Goal: Task Accomplishment & Management: Use online tool/utility

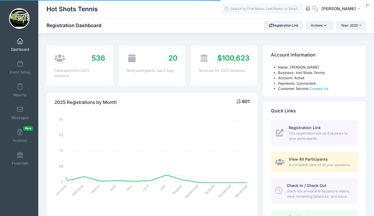
select select
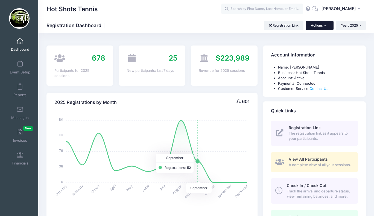
click at [316, 25] on button "Actions" at bounding box center [319, 25] width 27 height 9
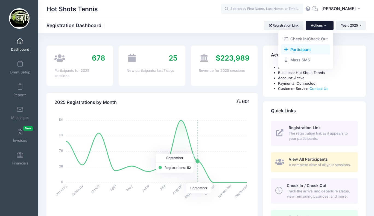
click at [299, 50] on link "Participant" at bounding box center [306, 49] width 50 height 10
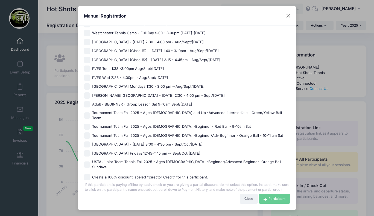
scroll to position [347, 0]
click at [120, 150] on span "[GEOGRAPHIC_DATA] Fridays 12:45-1:45 pm -- Sept/Oct/[DATE]" at bounding box center [146, 152] width 108 height 5
click at [90, 149] on input "[GEOGRAPHIC_DATA] Fridays 12:45-1:45 pm -- Sept/Oct/[DATE]" at bounding box center [87, 152] width 6 height 6
checkbox input "true"
click at [265, 199] on icon at bounding box center [266, 199] width 5 height 0
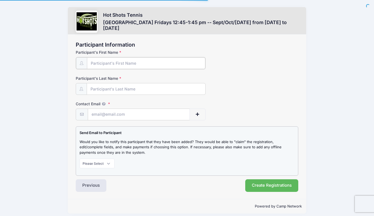
click at [128, 63] on input "Participant's First Name" at bounding box center [146, 63] width 118 height 12
type input "Rhett"
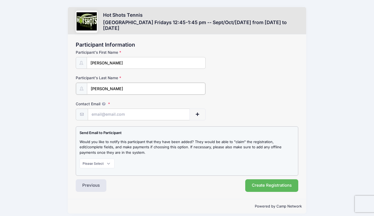
type input "Barnes"
click at [120, 112] on input "Contact Email" at bounding box center [138, 114] width 101 height 12
paste input "kc@campout-productions.com"
type input "kc@campout-productions.com"
click at [98, 164] on select "Please Select Don't Notify Notify" at bounding box center [97, 162] width 35 height 9
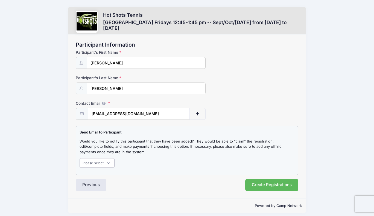
select select "1"
click at [80, 158] on select "Please Select Don't Notify Notify" at bounding box center [97, 162] width 35 height 9
click at [267, 184] on button "Create Registrations" at bounding box center [271, 184] width 53 height 13
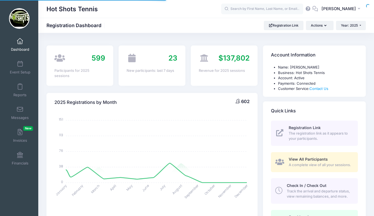
select select
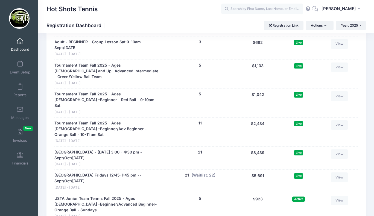
scroll to position [1270, 0]
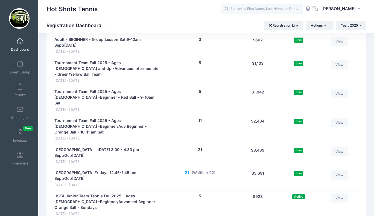
click at [186, 170] on button "21" at bounding box center [187, 173] width 4 height 6
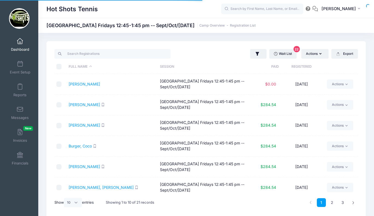
select select "10"
click at [334, 83] on link "Actions" at bounding box center [340, 83] width 26 height 9
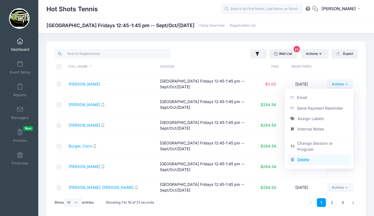
click at [307, 158] on link "Delete" at bounding box center [319, 159] width 63 height 10
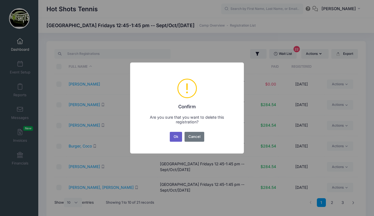
click at [176, 135] on button "Ok" at bounding box center [176, 137] width 13 height 10
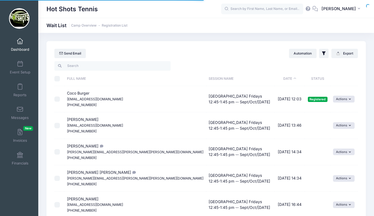
select select "50"
click at [20, 42] on span at bounding box center [20, 41] width 0 height 6
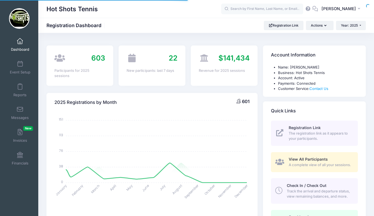
select select
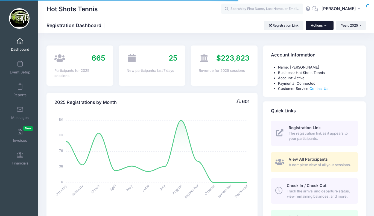
click at [316, 23] on button "Actions" at bounding box center [319, 25] width 27 height 9
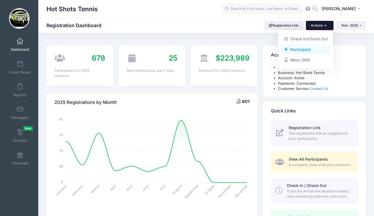
click at [298, 49] on link "Participant" at bounding box center [306, 49] width 50 height 10
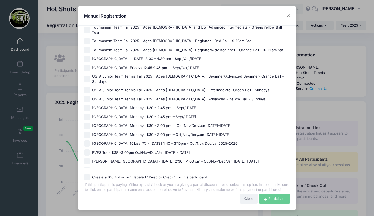
scroll to position [431, 0]
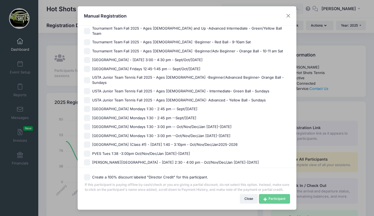
click at [131, 75] on span "USTA Junior Team Tennis Fall 2025 - Ages [DEMOGRAPHIC_DATA] -Beginner/Advanced …" at bounding box center [191, 80] width 198 height 11
click at [90, 77] on input "USTA Junior Team Tennis Fall 2025 - Ages 7-10 -Beginner/Advanced Beginner- Oran…" at bounding box center [87, 80] width 6 height 6
checkbox input "true"
click at [266, 199] on link "Participant" at bounding box center [274, 198] width 31 height 9
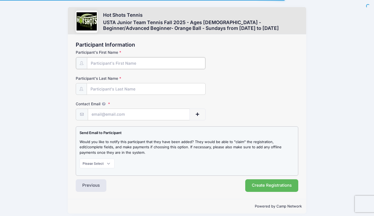
click at [134, 66] on input "Participant's First Name" at bounding box center [146, 63] width 118 height 12
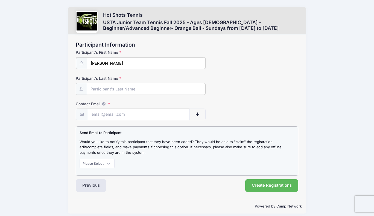
type input "[PERSON_NAME]"
click at [118, 112] on input "Contact Email" at bounding box center [138, 114] width 101 height 12
paste input "[EMAIL_ADDRESS][DOMAIN_NAME]"
type input "[EMAIL_ADDRESS][DOMAIN_NAME]"
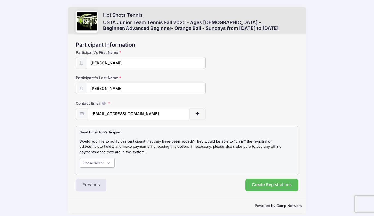
click at [102, 162] on select "Please Select Don't Notify Notify" at bounding box center [97, 162] width 35 height 9
select select "1"
click at [80, 158] on select "Please Select Don't Notify Notify" at bounding box center [97, 162] width 35 height 9
click at [259, 181] on button "Create Registrations" at bounding box center [271, 184] width 53 height 13
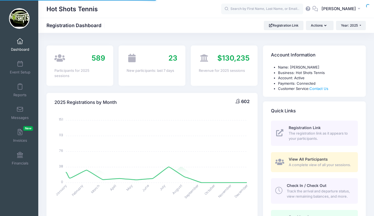
select select
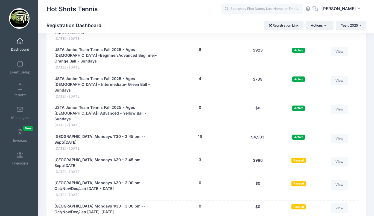
scroll to position [1423, 0]
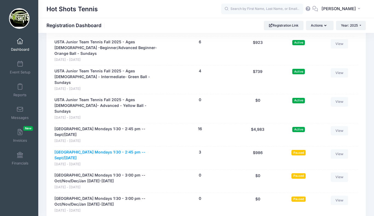
click at [120, 149] on link "[GEOGRAPHIC_DATA] Mondays 1:30 - 2:45 pm --Sept/[DATE]" at bounding box center [107, 154] width 107 height 11
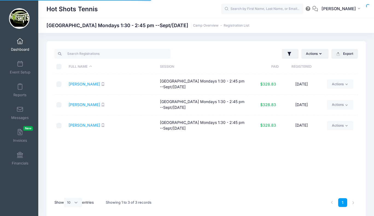
select select "10"
click at [311, 56] on button "Actions" at bounding box center [314, 53] width 27 height 9
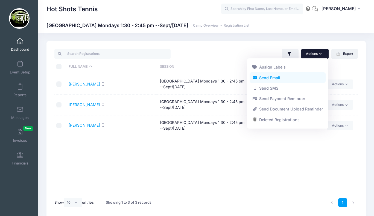
click at [279, 79] on link "Send Email" at bounding box center [288, 77] width 76 height 10
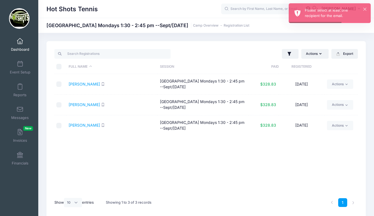
click at [62, 65] on th "\a \a \a \a" at bounding box center [59, 66] width 11 height 14
click at [60, 65] on input "\a \a \a \a" at bounding box center [58, 66] width 5 height 5
checkbox input "true"
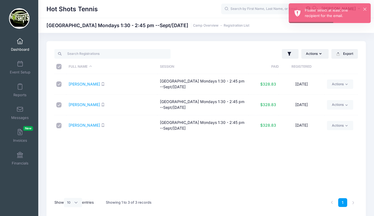
checkbox input "true"
click at [312, 53] on button "Actions" at bounding box center [314, 53] width 27 height 9
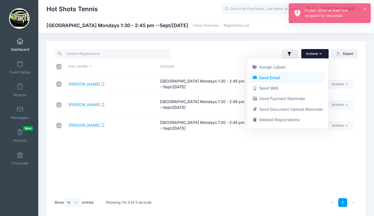
click at [281, 78] on link "Send Email" at bounding box center [288, 77] width 76 height 10
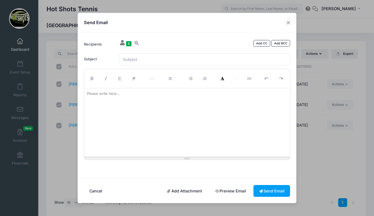
click at [151, 118] on div at bounding box center [187, 122] width 206 height 68
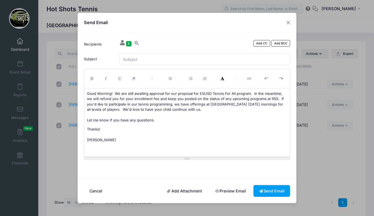
click at [115, 93] on p "Good Morning! We are still awaiting approval for our proposal for ESUSD Tennis …" at bounding box center [187, 107] width 201 height 32
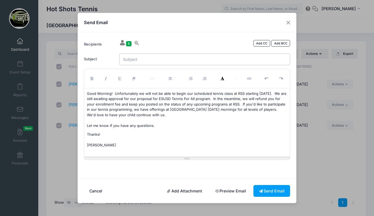
click at [140, 61] on input "Subject" at bounding box center [204, 59] width 171 height 12
type input "RSS Tennis"
click at [266, 189] on button "Send Email" at bounding box center [272, 191] width 37 height 12
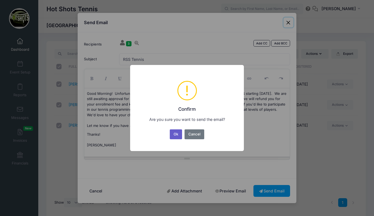
click at [176, 134] on button "Ok" at bounding box center [176, 134] width 13 height 10
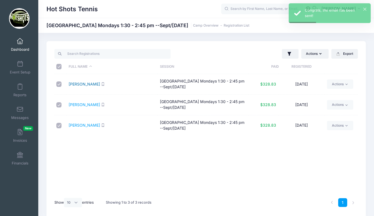
click at [79, 83] on link "[PERSON_NAME]" at bounding box center [84, 84] width 31 height 5
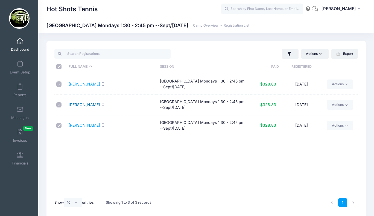
click at [81, 106] on link "Ferrero, Luella" at bounding box center [84, 104] width 31 height 5
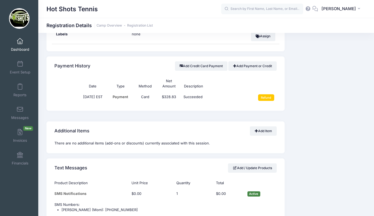
scroll to position [383, 0]
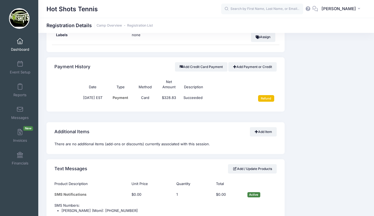
click at [268, 98] on input "Refund" at bounding box center [266, 98] width 16 height 7
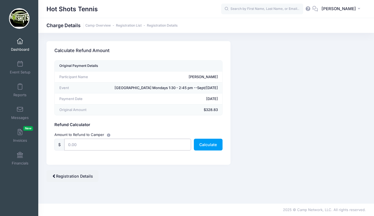
click at [120, 147] on input "text" at bounding box center [127, 144] width 127 height 12
type input "328.83"
click at [207, 144] on button "Calculate" at bounding box center [208, 144] width 29 height 12
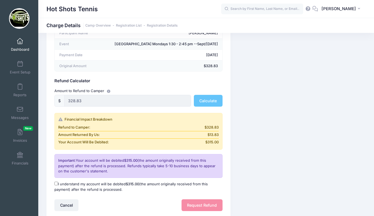
scroll to position [62, 0]
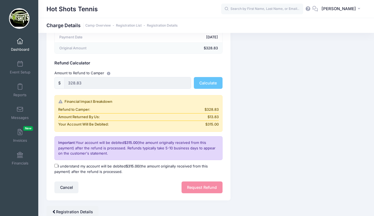
click at [56, 167] on input "I understand my account will be debited $315.00 (the amount originally received…" at bounding box center [56, 166] width 4 height 4
checkbox input "true"
click at [202, 185] on button "Request Refund" at bounding box center [202, 187] width 41 height 12
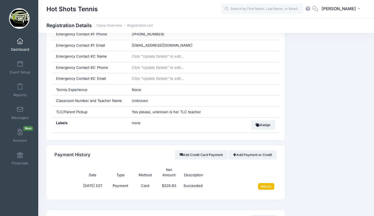
scroll to position [301, 0]
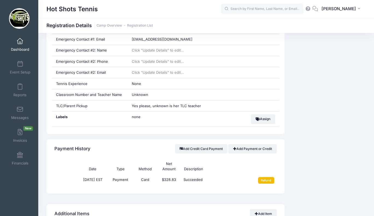
click at [265, 181] on input "Refund" at bounding box center [266, 180] width 16 height 7
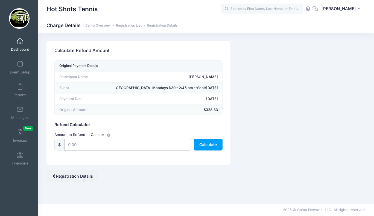
click at [97, 144] on input "text" at bounding box center [127, 144] width 127 height 12
type input "328.83"
click at [202, 144] on button "Calculate" at bounding box center [208, 144] width 29 height 12
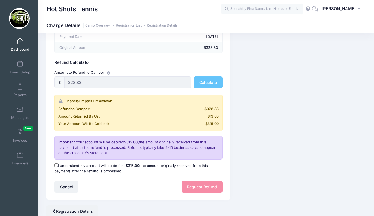
scroll to position [69, 0]
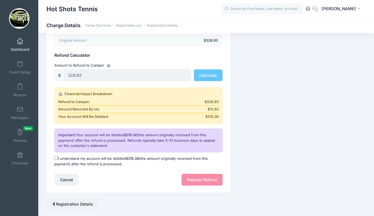
click at [56, 157] on input "I understand my account will be debited $315.00 (the amount originally received…" at bounding box center [56, 158] width 4 height 4
checkbox input "true"
click at [191, 181] on button "Request Refund" at bounding box center [202, 179] width 41 height 12
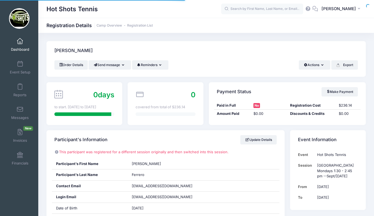
scroll to position [301, 0]
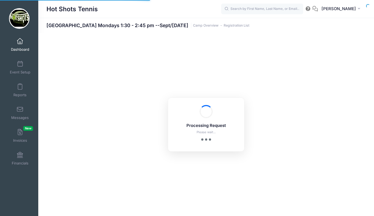
select select "10"
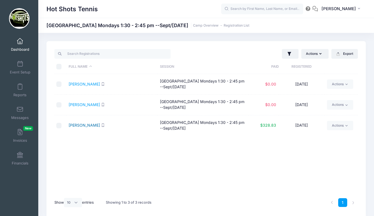
click at [87, 127] on link "[PERSON_NAME]" at bounding box center [84, 125] width 31 height 5
click at [20, 44] on span at bounding box center [20, 41] width 0 height 6
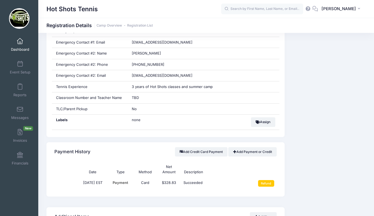
scroll to position [310, 0]
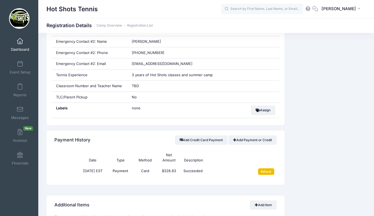
click at [267, 172] on input "Refund" at bounding box center [266, 171] width 16 height 7
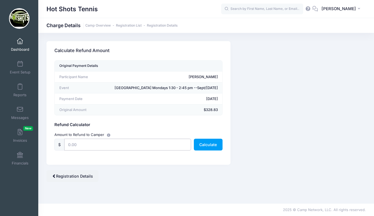
click at [123, 147] on input "text" at bounding box center [127, 144] width 127 height 12
type input "328.83"
click at [205, 142] on button "Calculate" at bounding box center [208, 144] width 29 height 12
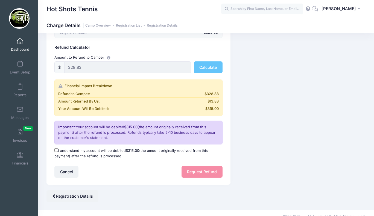
scroll to position [81, 0]
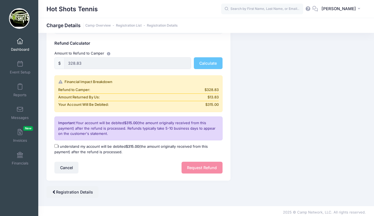
click at [57, 146] on input "I understand my account will be debited $315.00 (the amount originally received…" at bounding box center [56, 146] width 4 height 4
checkbox input "true"
click at [195, 165] on button "Request Refund" at bounding box center [202, 167] width 41 height 12
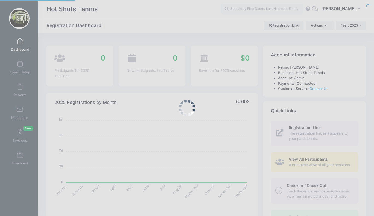
select select
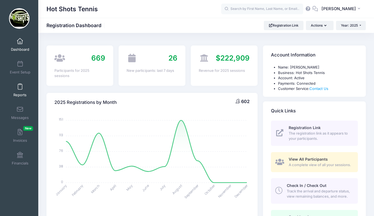
click at [20, 91] on link "Reports" at bounding box center [20, 89] width 26 height 19
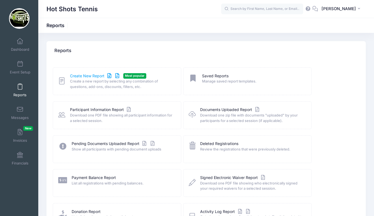
click at [88, 75] on link "Create New Report" at bounding box center [95, 76] width 51 height 6
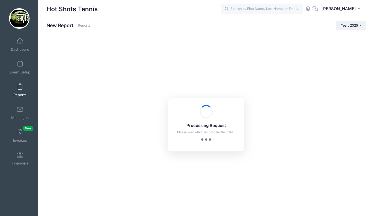
checkbox input "true"
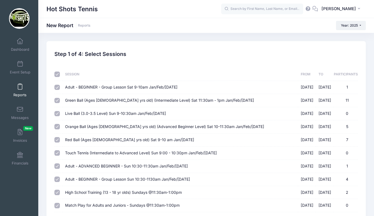
click at [56, 73] on input "checkbox" at bounding box center [56, 73] width 5 height 5
checkbox input "false"
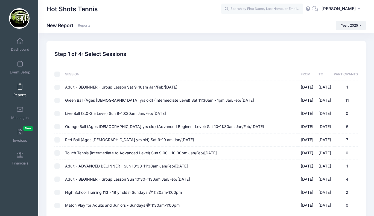
checkbox input "false"
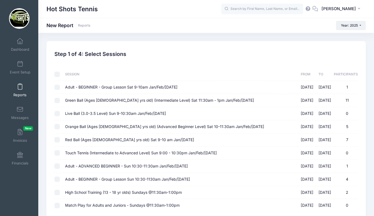
checkbox input "false"
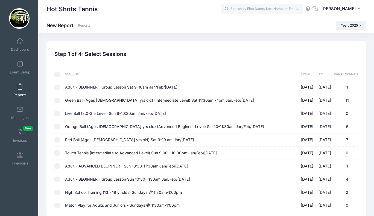
checkbox input "false"
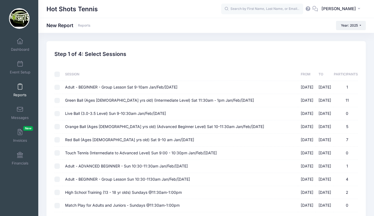
checkbox input "false"
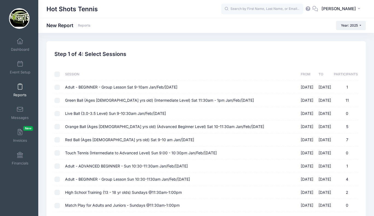
checkbox input "false"
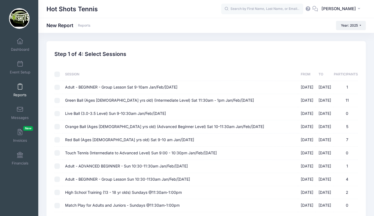
checkbox input "false"
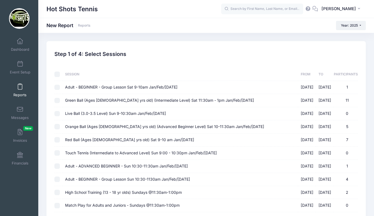
checkbox input "false"
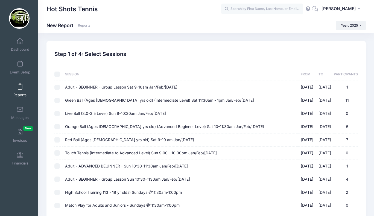
checkbox input "false"
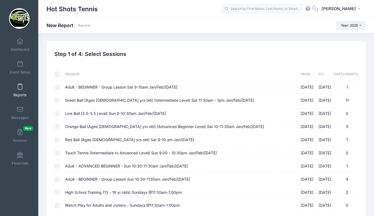
checkbox input "false"
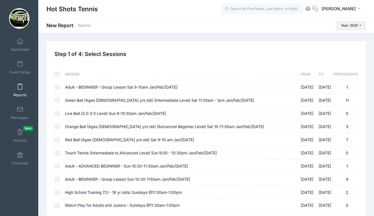
checkbox input "false"
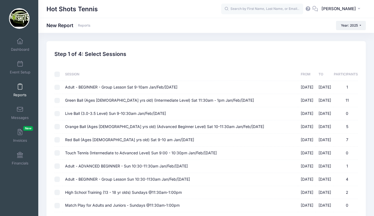
checkbox input "false"
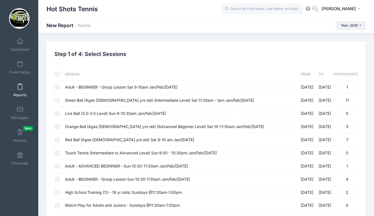
checkbox input "false"
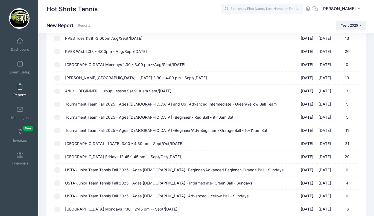
scroll to position [578, 0]
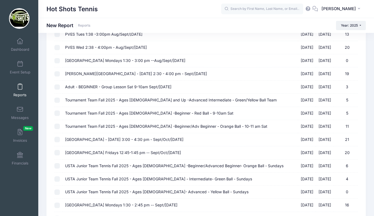
click at [129, 150] on label "[GEOGRAPHIC_DATA] Fridays 12:45-1:45 pm -- Sept/Oct/[DATE] [DATE] - [DATE] 20" at bounding box center [180, 153] width 230 height 6
click at [60, 150] on input "[GEOGRAPHIC_DATA] Fridays 12:45-1:45 pm -- Sept/Oct/[DATE] [DATE] - [DATE] 20" at bounding box center [56, 152] width 5 height 5
checkbox input "true"
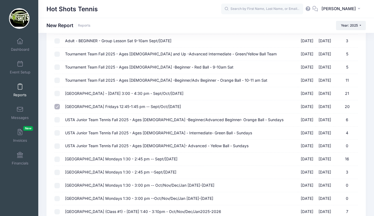
scroll to position [733, 0]
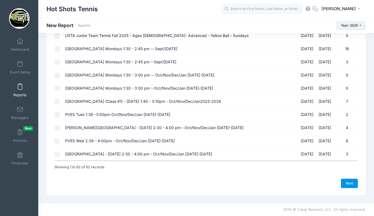
click at [348, 183] on link "Next" at bounding box center [349, 182] width 17 height 9
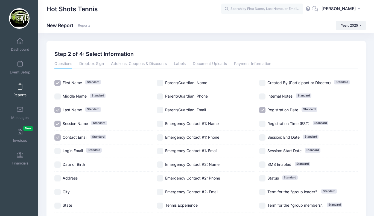
click at [262, 109] on input "Registration Date Standard" at bounding box center [262, 110] width 6 height 6
checkbox input "false"
click at [57, 123] on input "Session Name Standard" at bounding box center [57, 123] width 6 height 6
checkbox input "false"
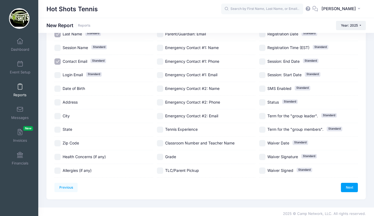
scroll to position [77, 0]
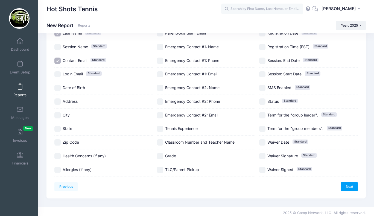
click at [59, 87] on input "Date of Birth" at bounding box center [57, 88] width 6 height 6
checkbox input "true"
click at [160, 141] on input "Classroom Number and Teacher Name" at bounding box center [160, 142] width 6 height 6
checkbox input "true"
click at [160, 155] on input "Grade" at bounding box center [160, 156] width 6 height 6
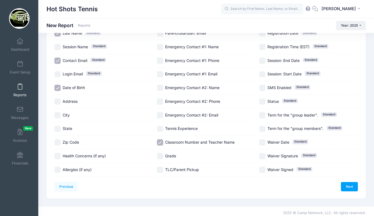
checkbox input "true"
click at [159, 169] on input "TLC/Parent Pickup" at bounding box center [160, 169] width 6 height 6
checkbox input "true"
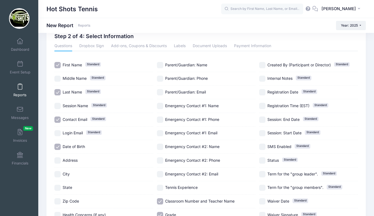
scroll to position [17, 0]
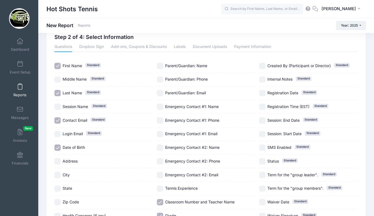
click at [161, 79] on input "Parent/Guardian: Phone" at bounding box center [160, 79] width 6 height 6
checkbox input "true"
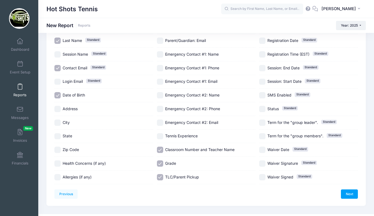
scroll to position [72, 0]
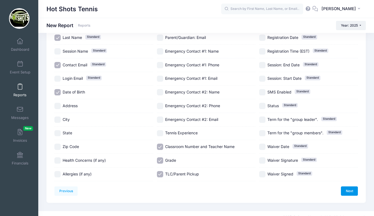
click at [346, 190] on link "Next" at bounding box center [349, 190] width 17 height 9
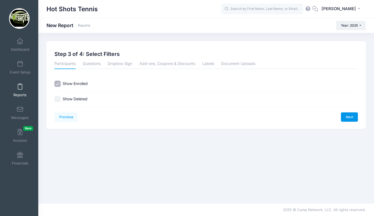
click at [352, 116] on link "Next" at bounding box center [349, 116] width 17 height 9
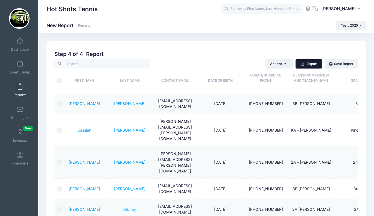
click at [303, 64] on icon "button" at bounding box center [302, 64] width 4 height 4
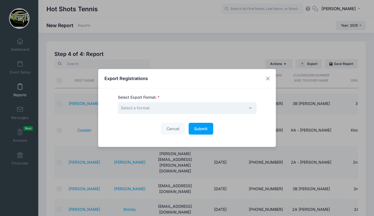
click at [228, 108] on span "Select a format" at bounding box center [187, 108] width 139 height 12
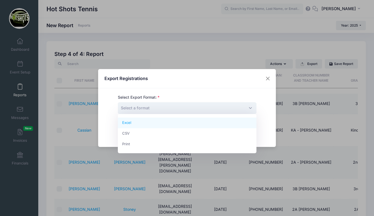
select select "excel"
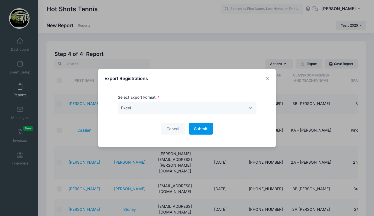
click at [207, 131] on button "Submit Please wait..." at bounding box center [201, 129] width 25 height 12
